Goal: Register for event/course

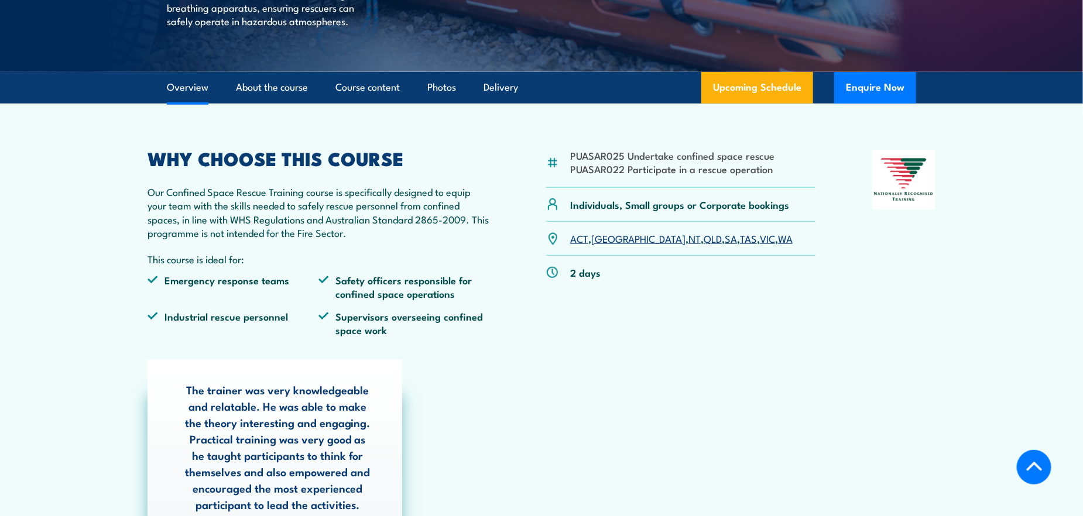
scroll to position [351, 0]
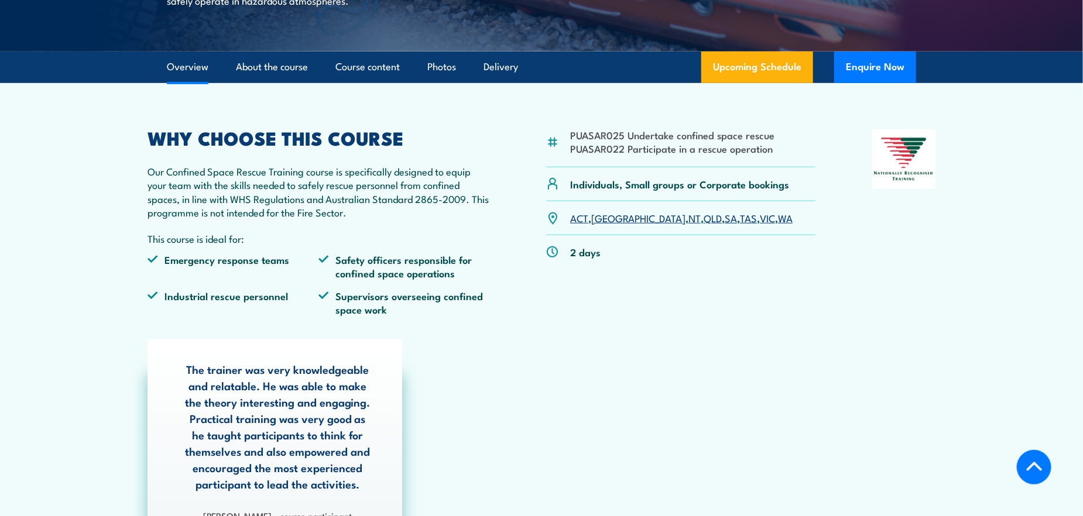
click at [579, 219] on link "ACT" at bounding box center [579, 218] width 18 height 14
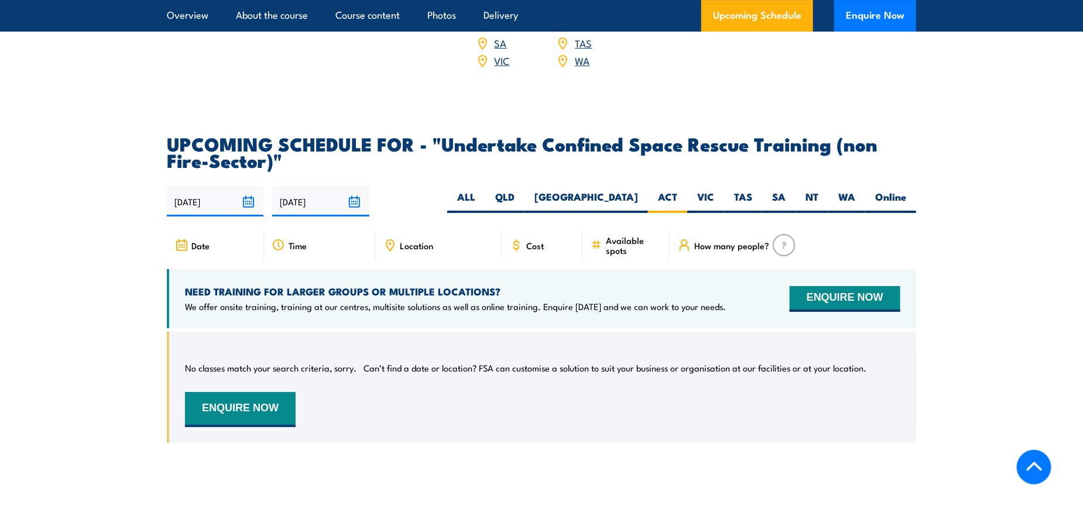
scroll to position [1934, 0]
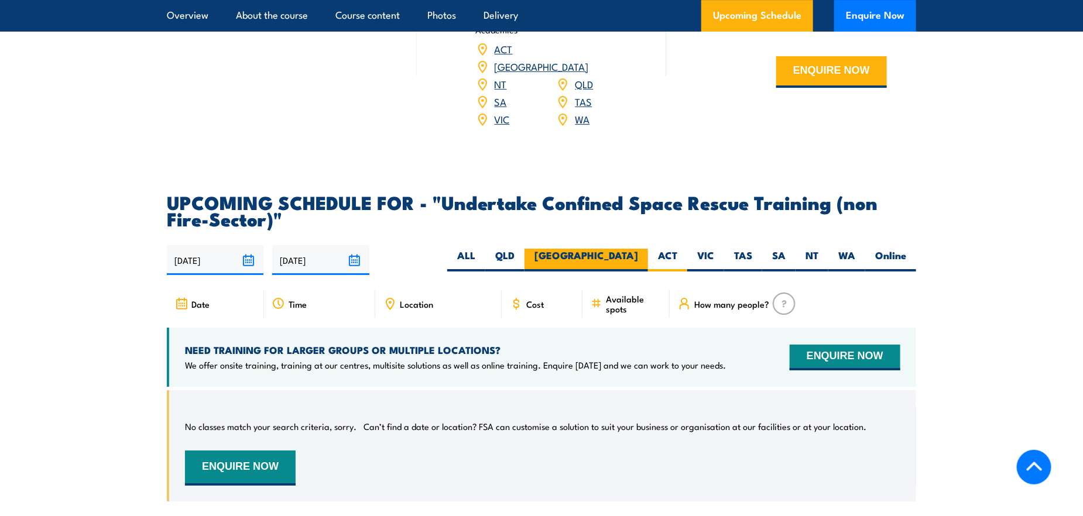
click at [627, 249] on label "[GEOGRAPHIC_DATA]" at bounding box center [586, 260] width 124 height 23
click at [638, 249] on input "[GEOGRAPHIC_DATA]" at bounding box center [642, 253] width 8 height 8
radio input "true"
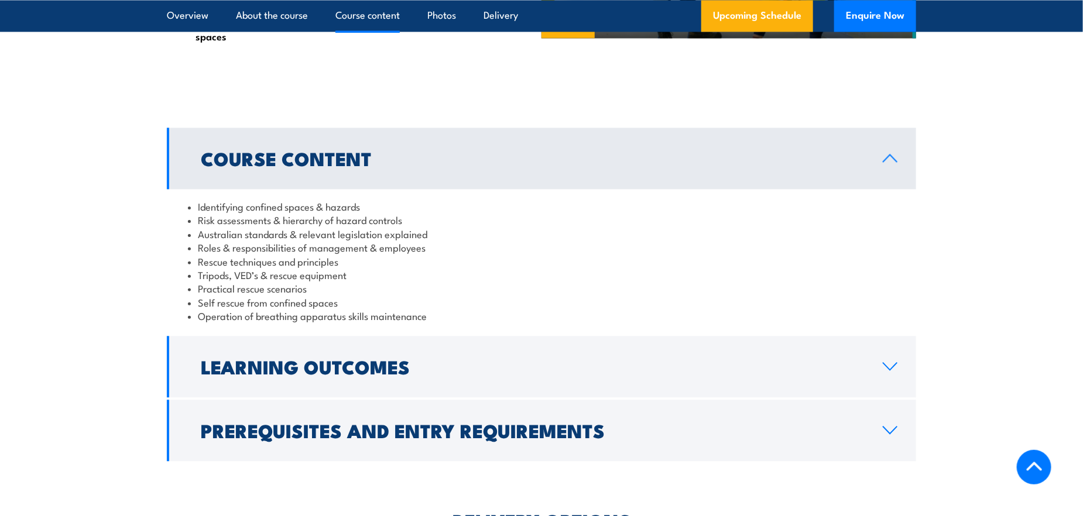
scroll to position [939, 0]
